Goal: Task Accomplishment & Management: Use online tool/utility

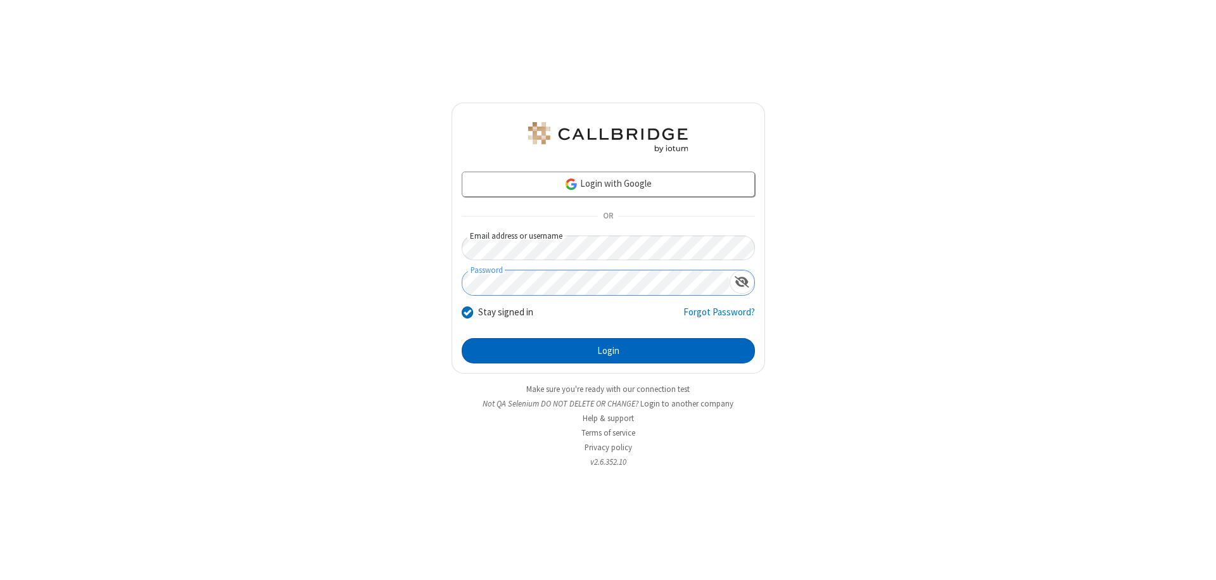
click at [608, 351] on button "Login" at bounding box center [608, 350] width 293 height 25
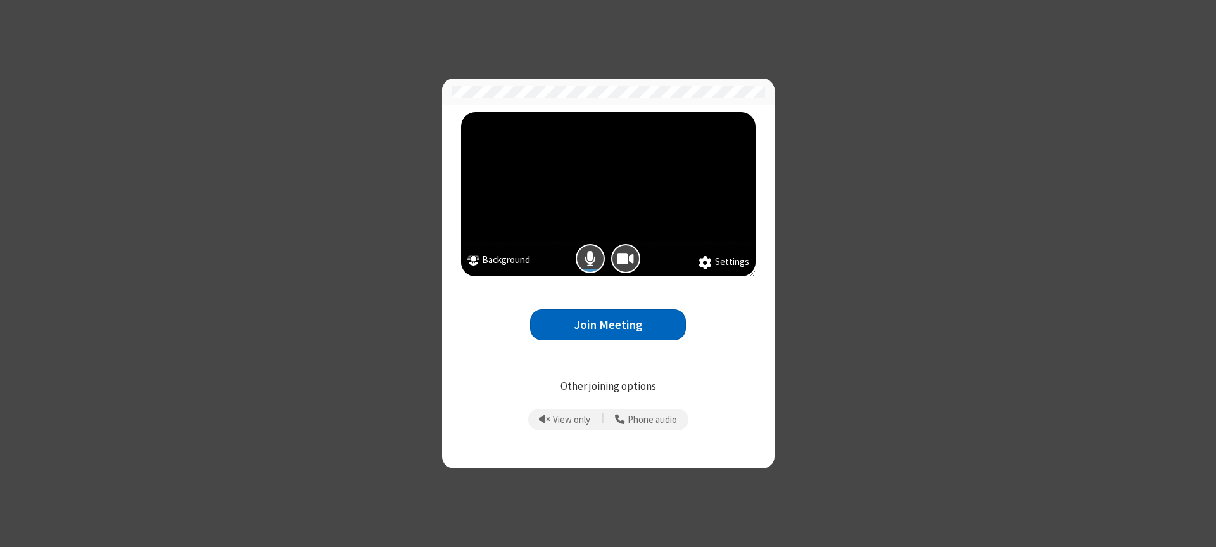
click at [608, 324] on button "Join Meeting" at bounding box center [608, 324] width 156 height 31
